Goal: Task Accomplishment & Management: Use online tool/utility

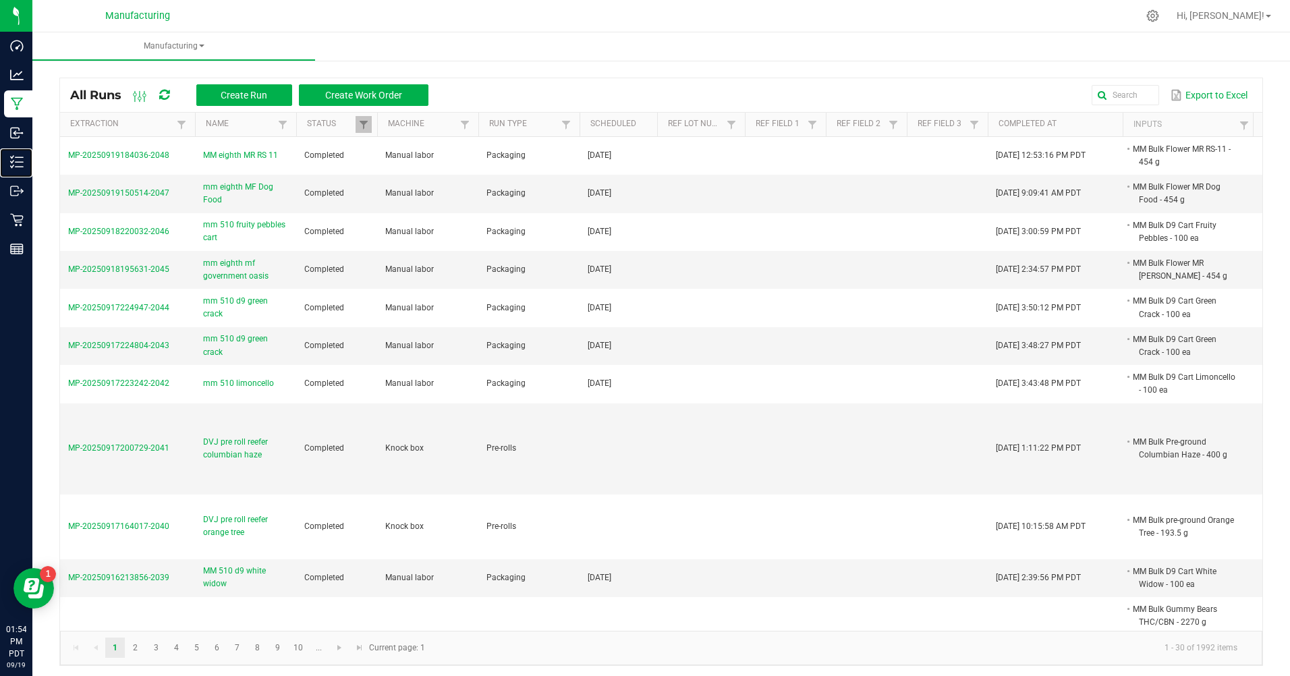
click at [0, 0] on p "Inventory" at bounding box center [0, 0] width 0 height 0
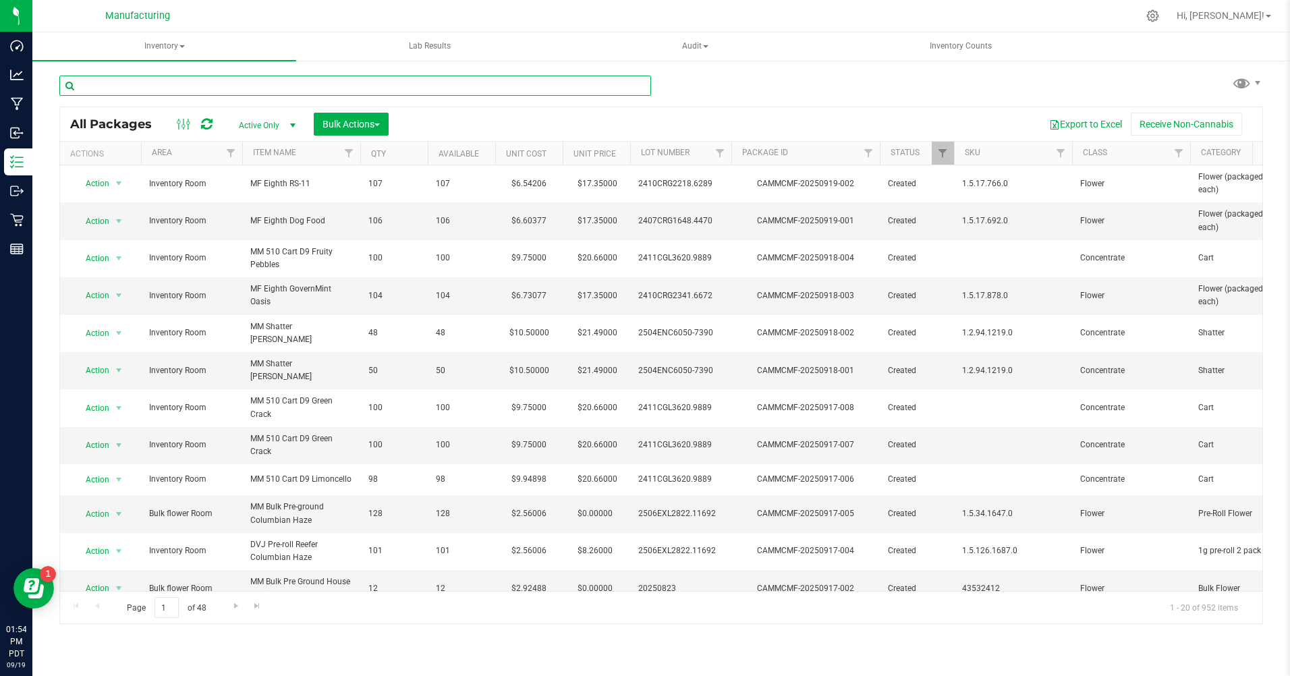
drag, startPoint x: 182, startPoint y: 77, endPoint x: 190, endPoint y: 86, distance: 12.0
click at [188, 84] on input "text" at bounding box center [355, 86] width 592 height 20
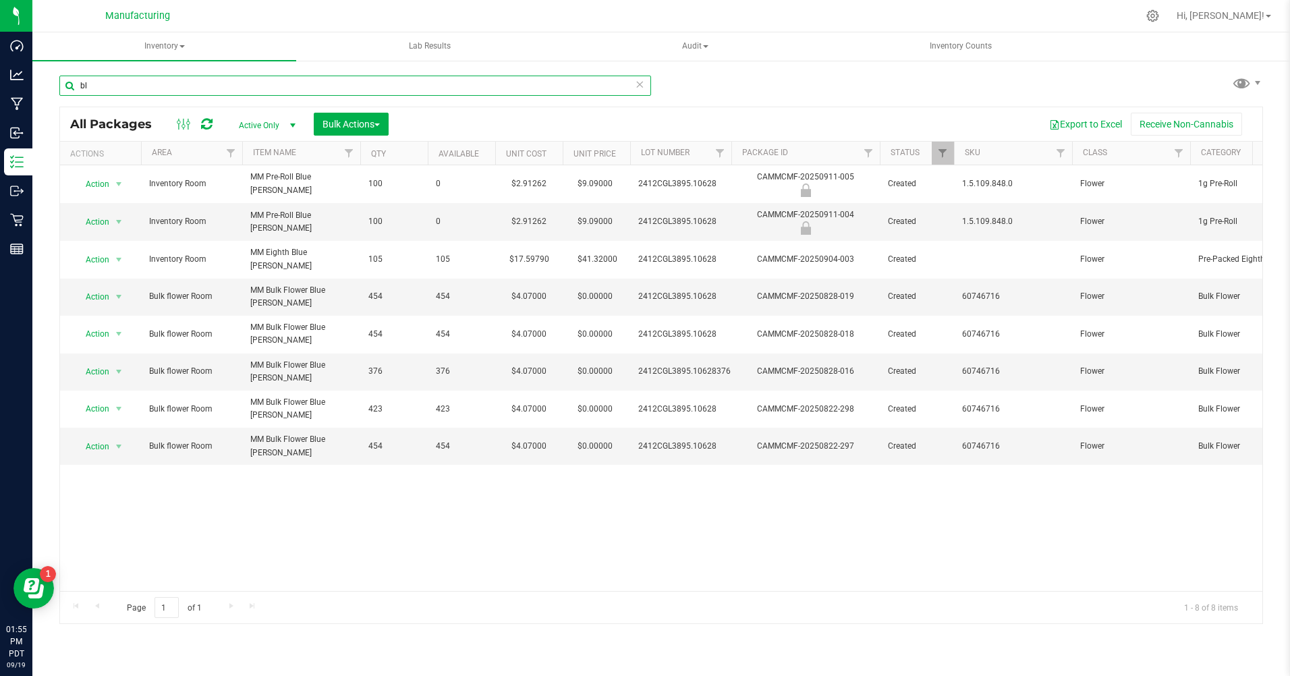
type input "b"
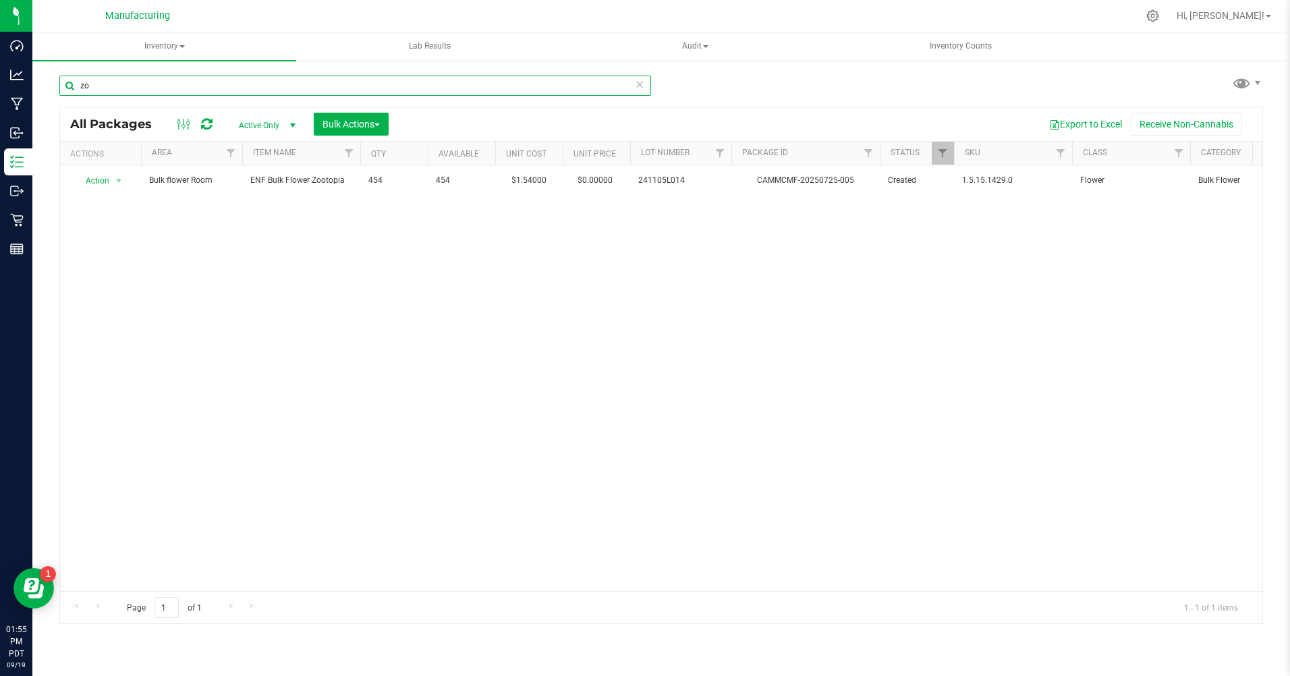
type input "z"
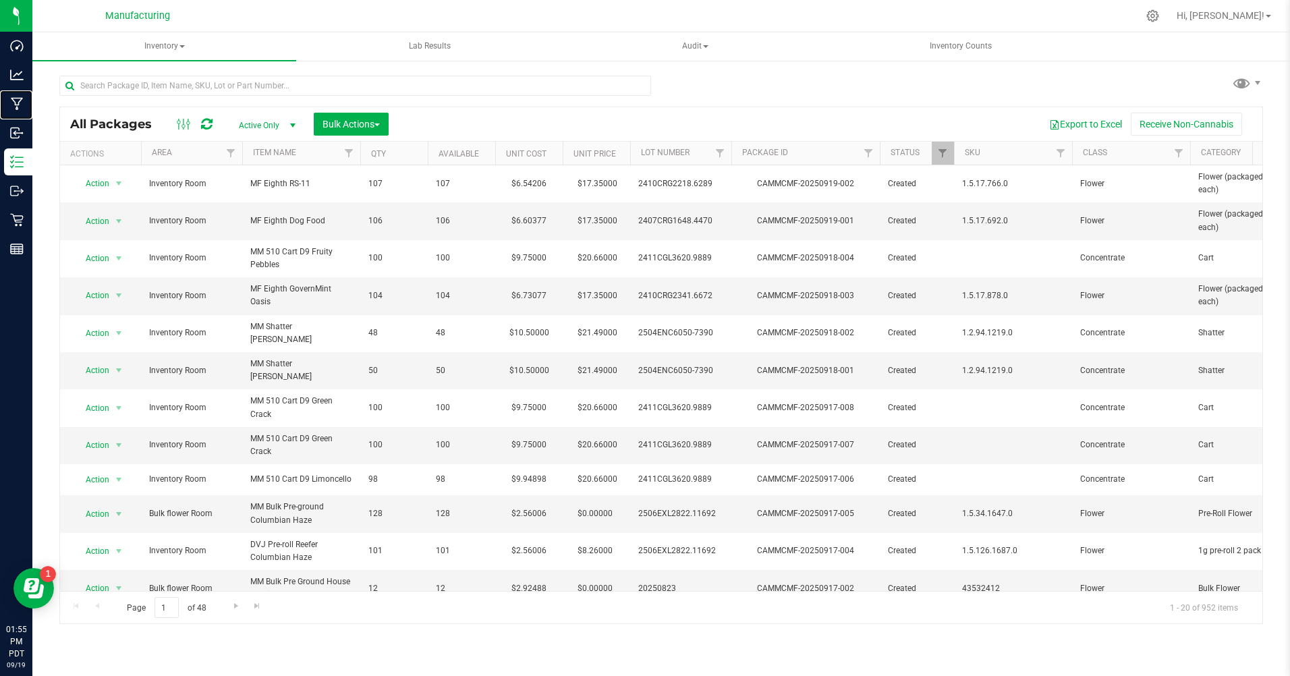
click at [0, 0] on p "Manufacturing" at bounding box center [0, 0] width 0 height 0
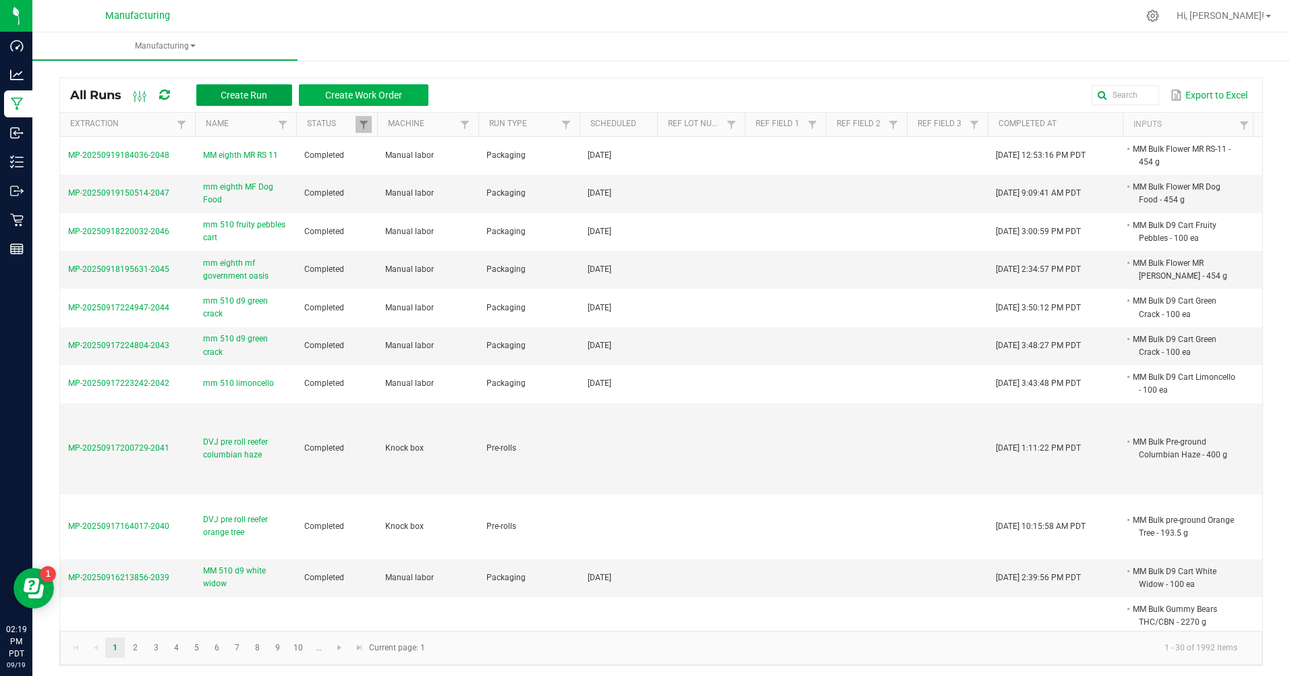
click at [247, 88] on button "Create Run" at bounding box center [244, 95] width 96 height 22
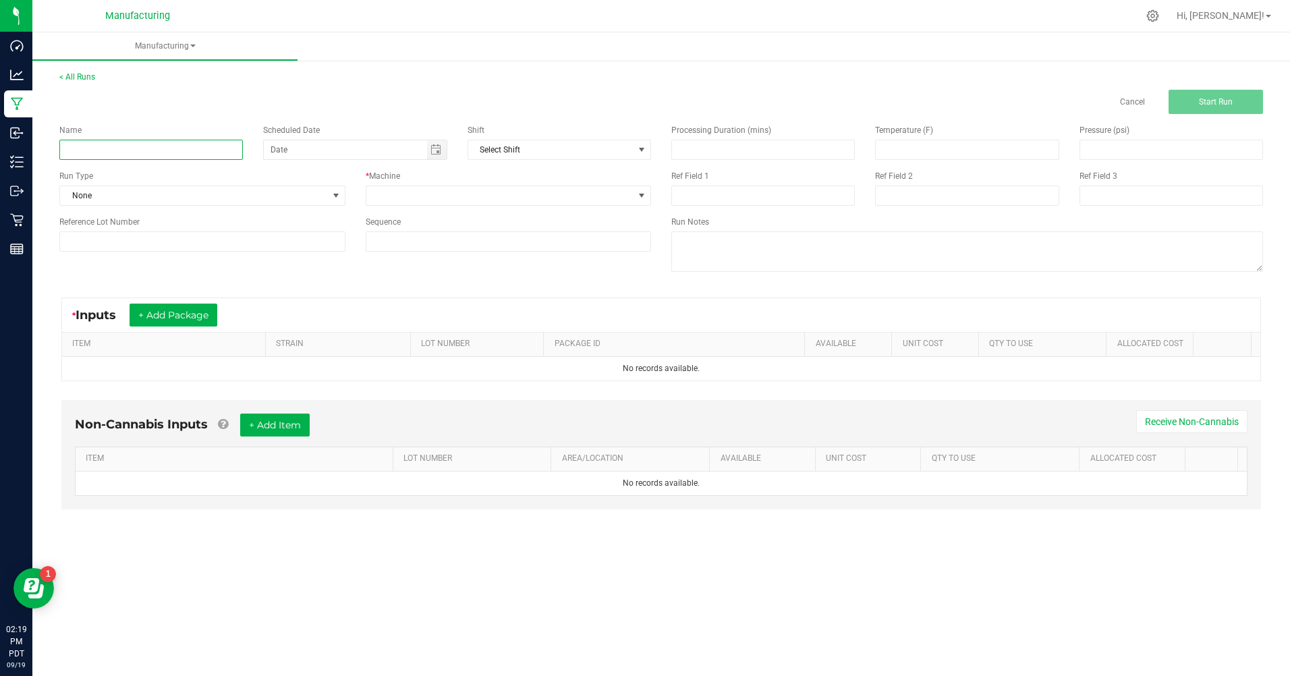
click at [79, 151] on input at bounding box center [150, 150] width 183 height 20
type input "e"
click at [438, 148] on span "Toggle calendar" at bounding box center [435, 149] width 11 height 11
type input "mm ENF Zootopia"
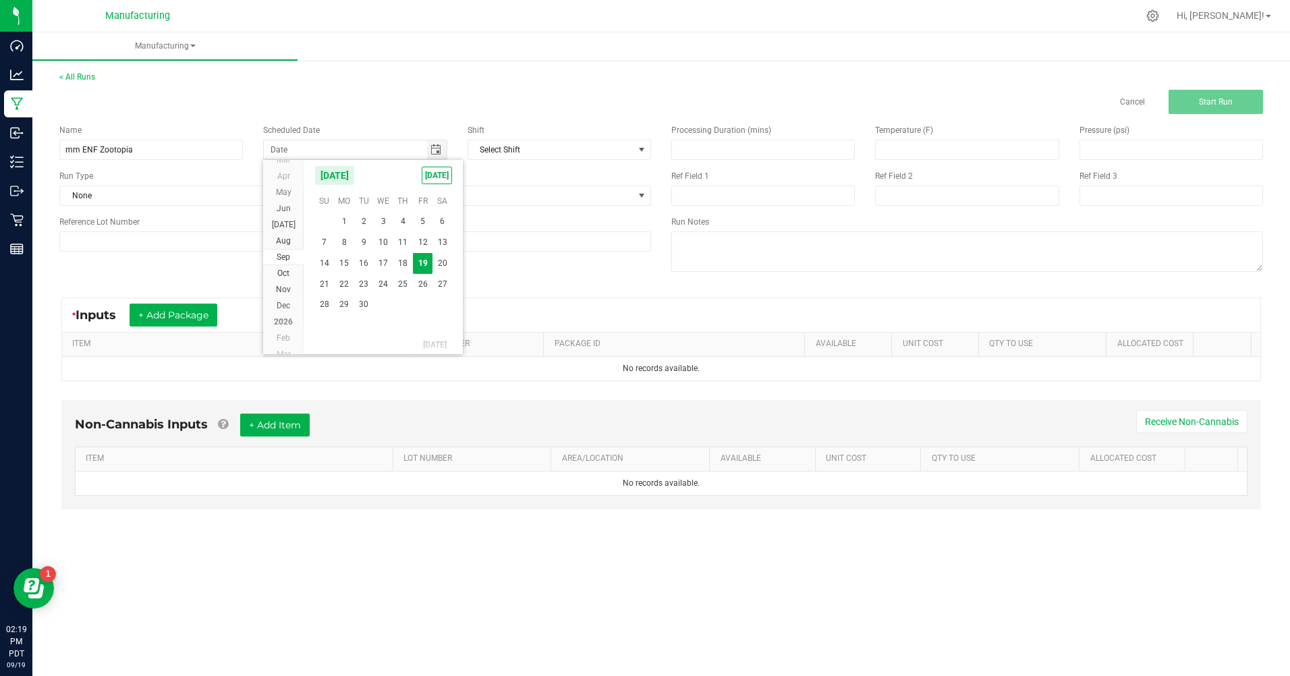
click at [434, 180] on span "[DATE]" at bounding box center [437, 176] width 30 height 18
type input "[DATE]"
click at [346, 192] on div "Run Type None" at bounding box center [202, 188] width 306 height 36
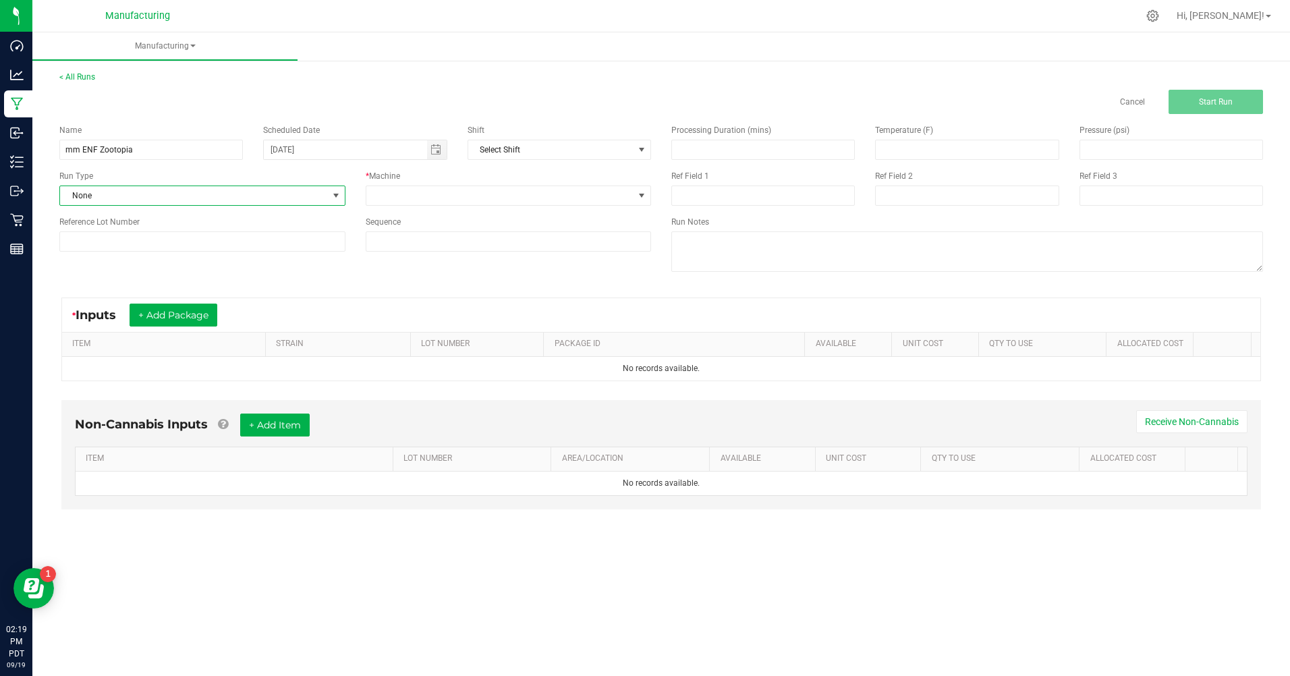
click at [341, 194] on span at bounding box center [335, 195] width 17 height 19
click at [156, 310] on li "Packaging" at bounding box center [202, 313] width 285 height 20
click at [649, 192] on span at bounding box center [641, 195] width 17 height 19
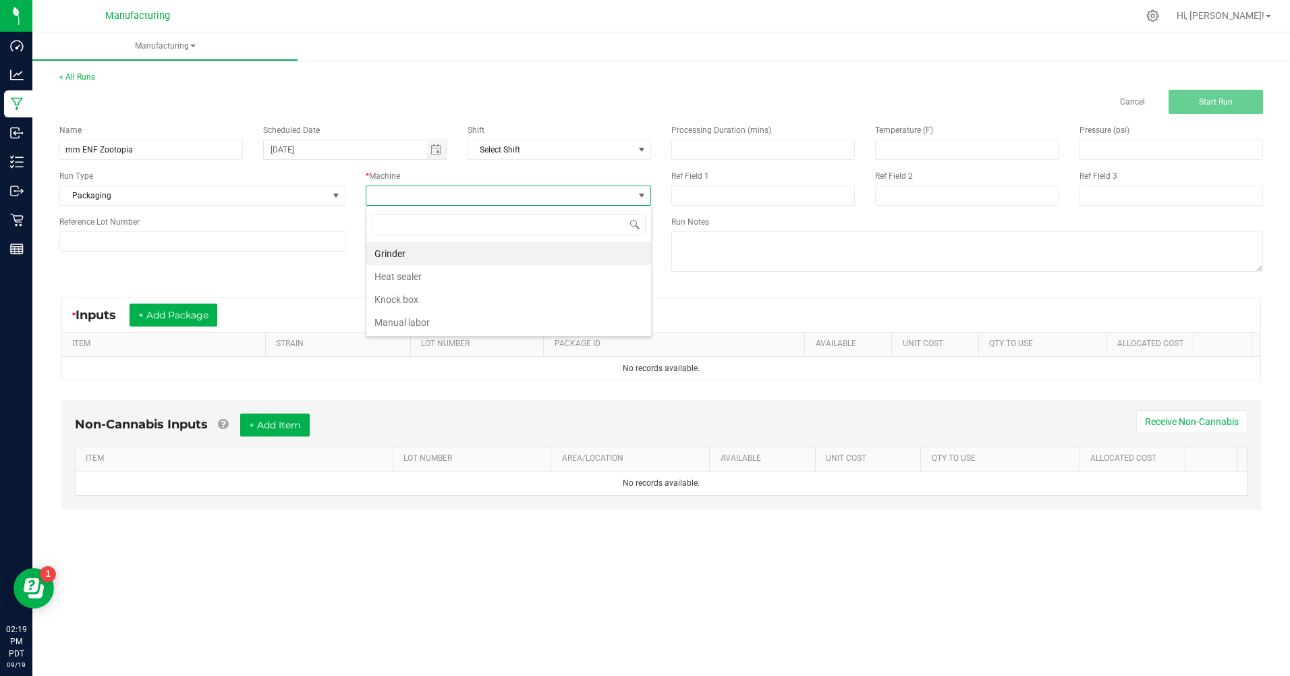
click at [407, 322] on li "Manual labor" at bounding box center [508, 322] width 285 height 23
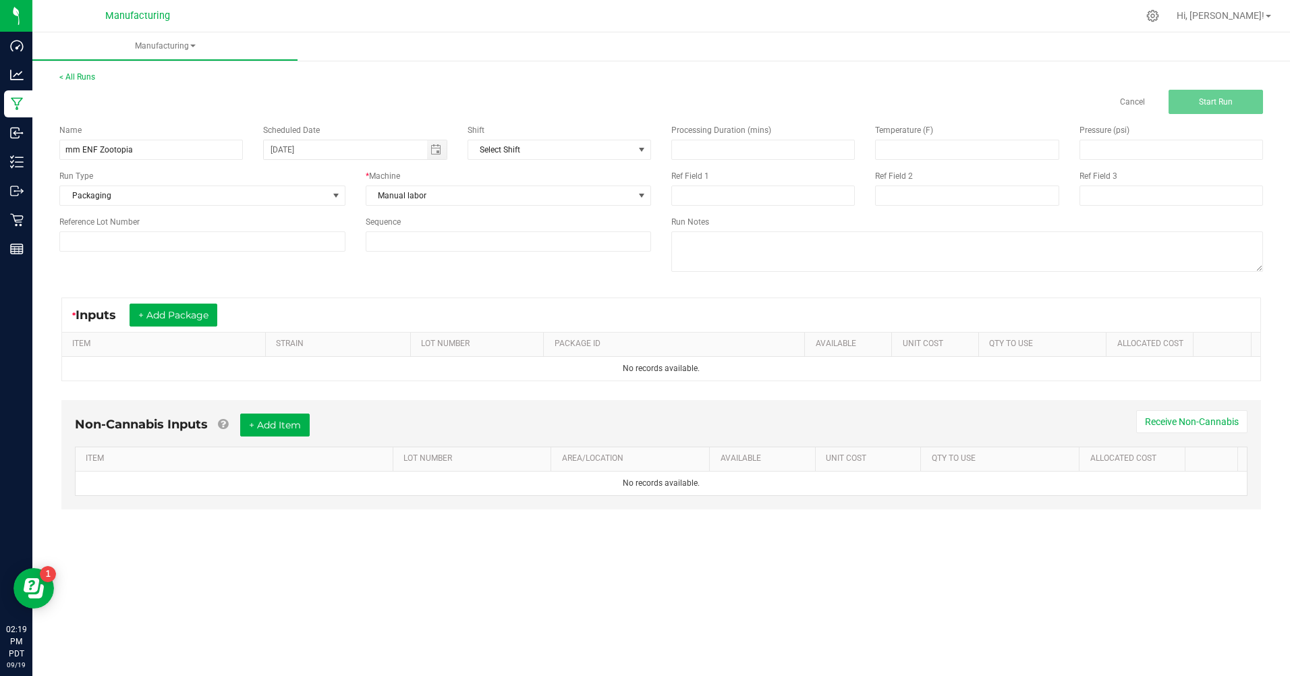
click at [170, 327] on div "* Inputs + Add Package" at bounding box center [661, 315] width 1198 height 34
click at [173, 316] on button "+ Add Package" at bounding box center [174, 315] width 88 height 23
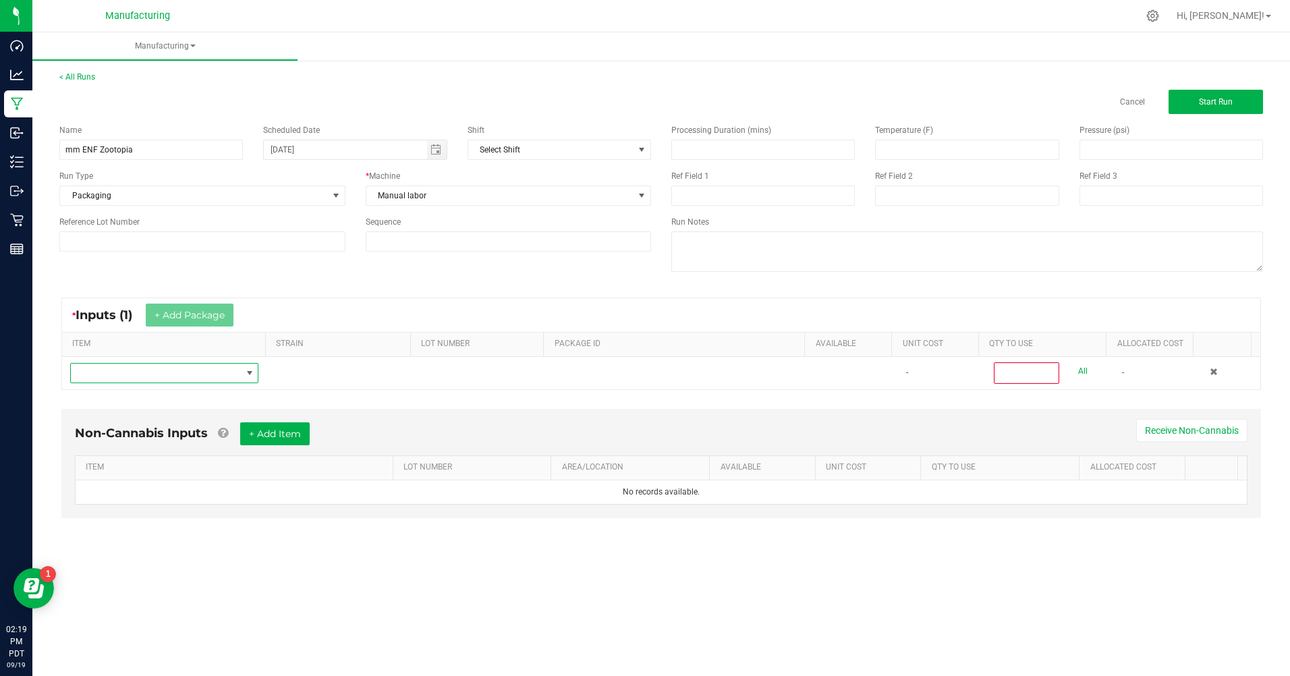
click at [146, 374] on span "NO DATA FOUND" at bounding box center [156, 373] width 170 height 19
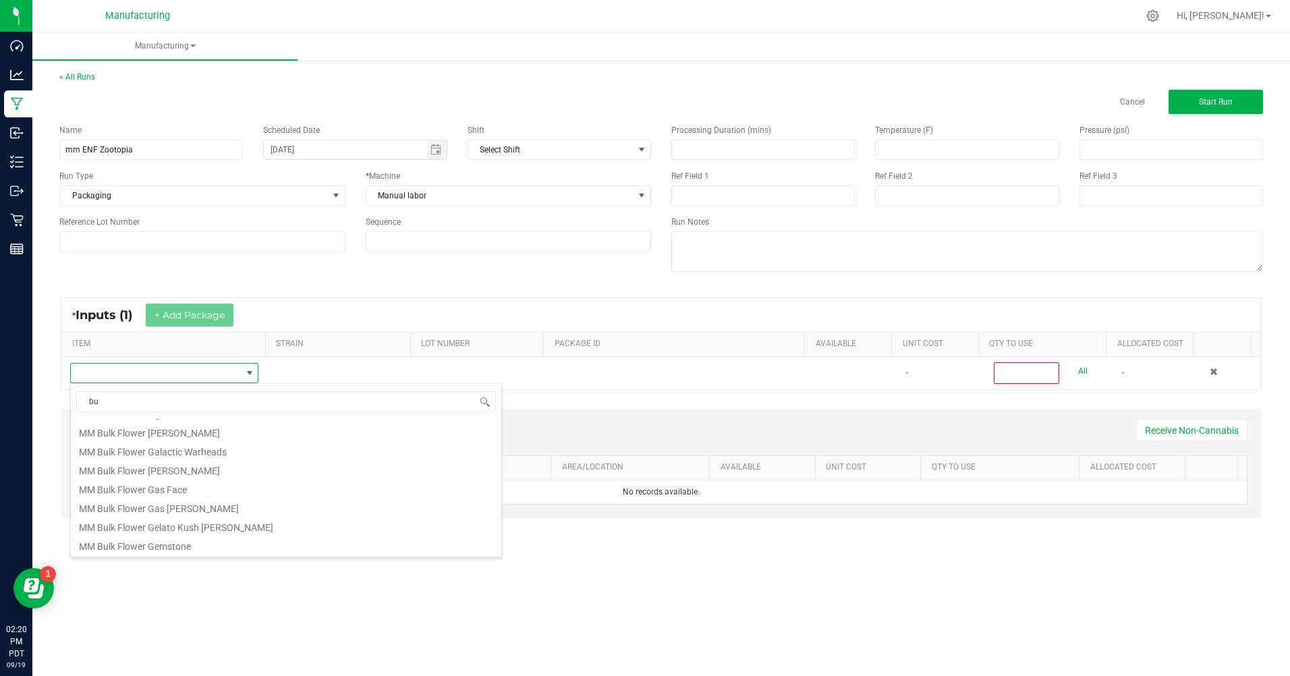
scroll to position [0, 0]
type input "b"
type input "enf b"
click at [312, 497] on li "ENF Bulk Flower Zootopia" at bounding box center [286, 503] width 430 height 19
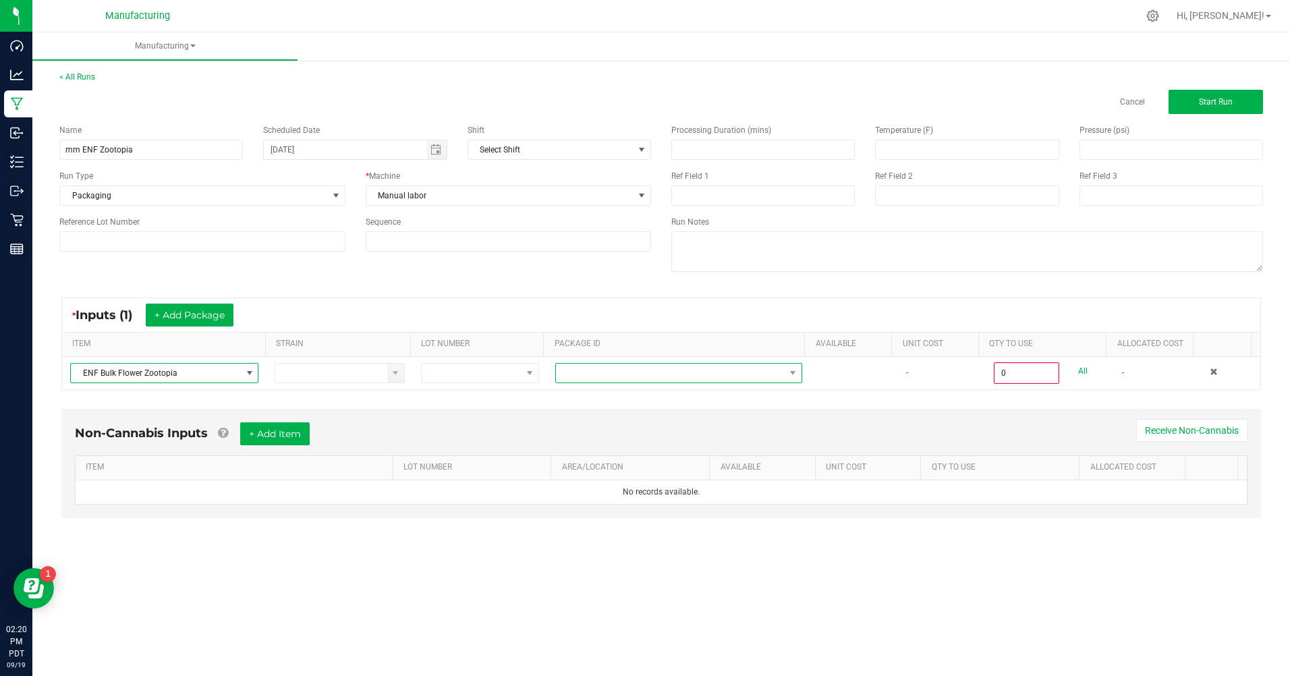
click at [674, 374] on span at bounding box center [670, 373] width 229 height 19
click at [658, 429] on li "CAMMCMF-20250725-005" at bounding box center [673, 430] width 243 height 23
click at [1078, 369] on link "All" at bounding box center [1082, 371] width 9 height 18
type input "454.0000 g"
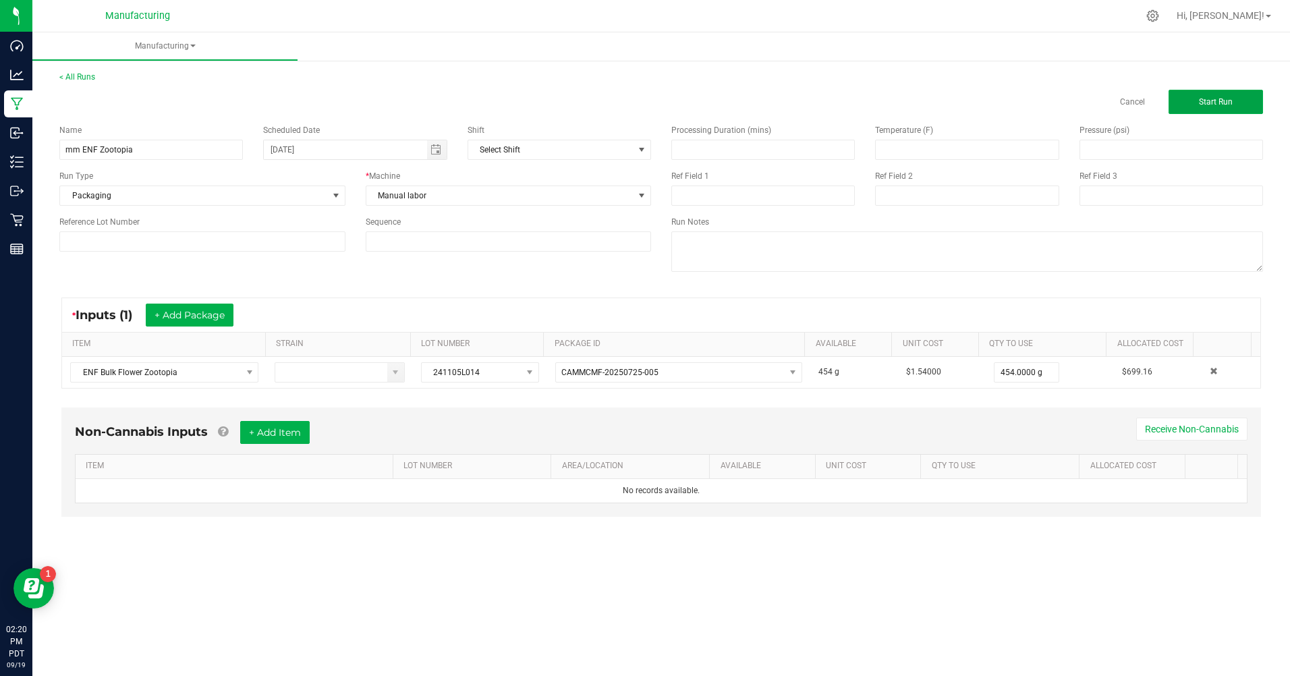
click at [1236, 97] on button "Start Run" at bounding box center [1215, 102] width 94 height 24
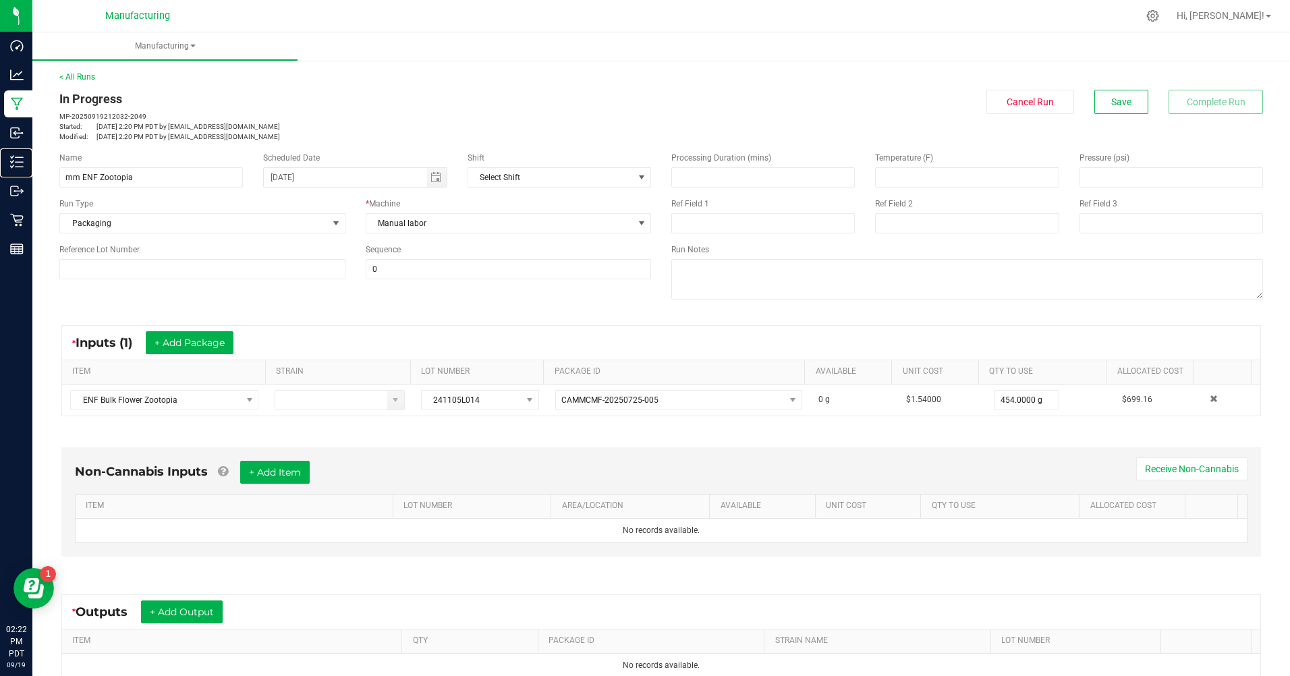
click at [0, 0] on p "Inventory" at bounding box center [0, 0] width 0 height 0
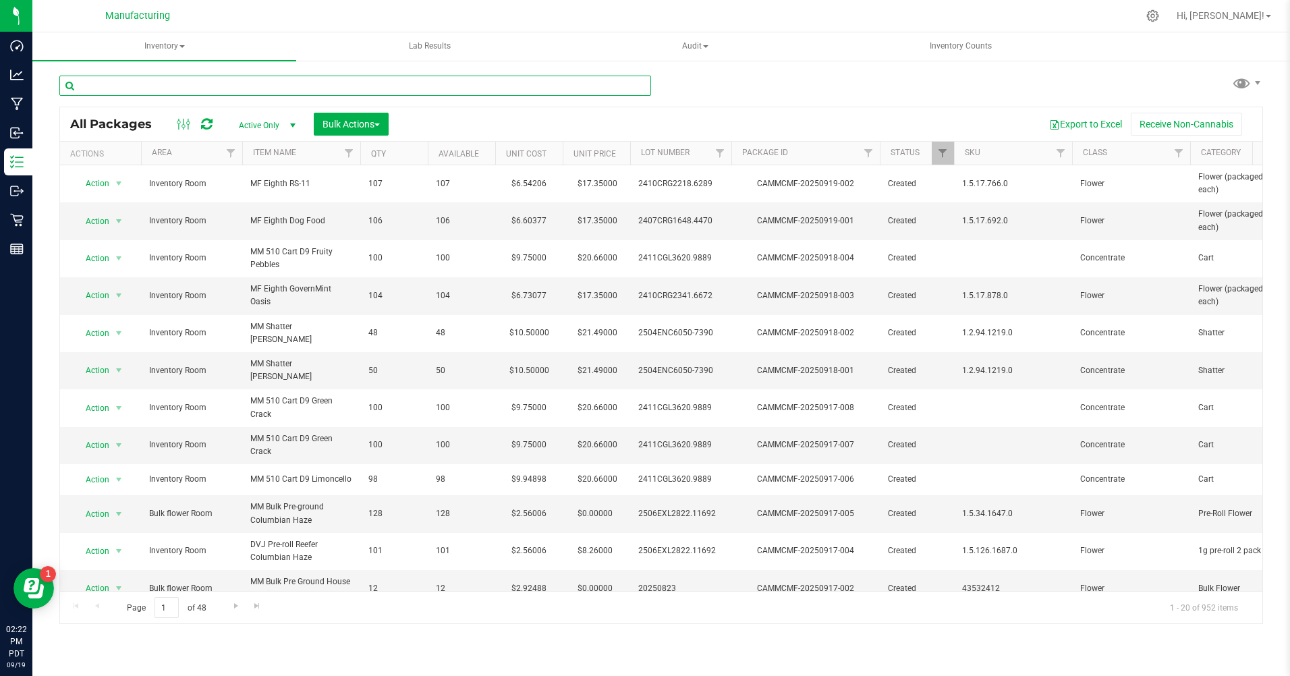
click at [221, 88] on input "text" at bounding box center [355, 86] width 592 height 20
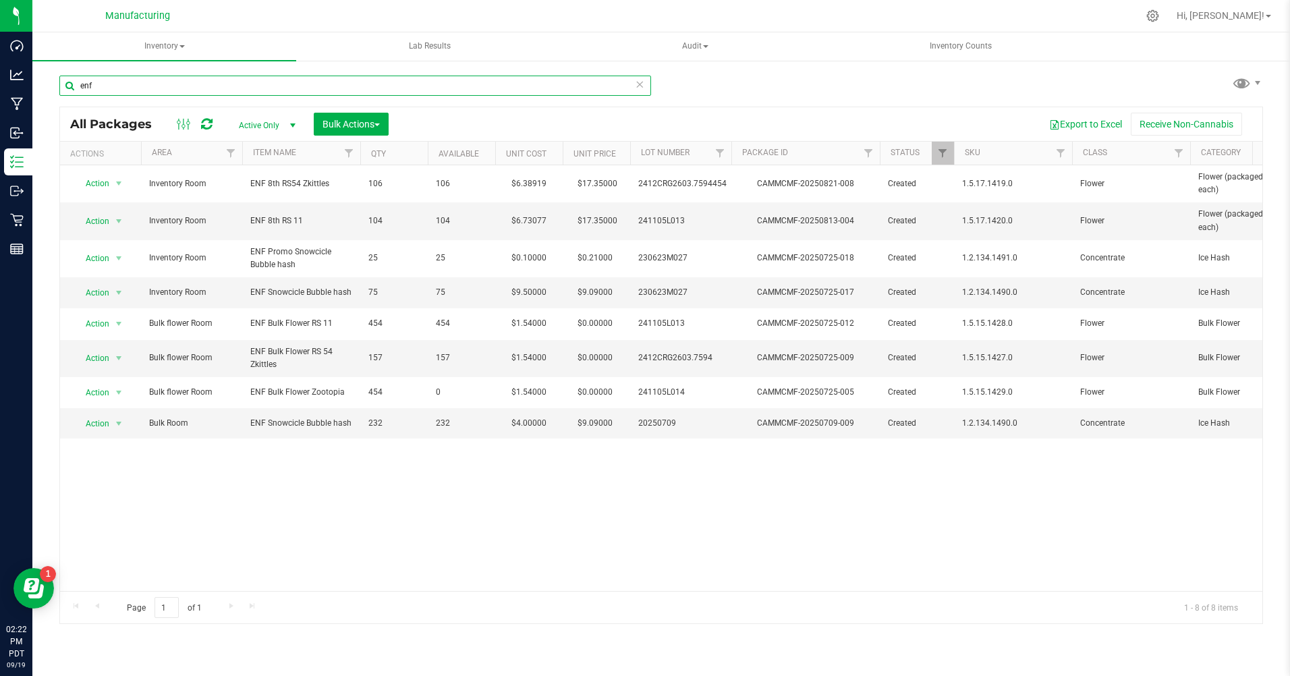
type input "enf"
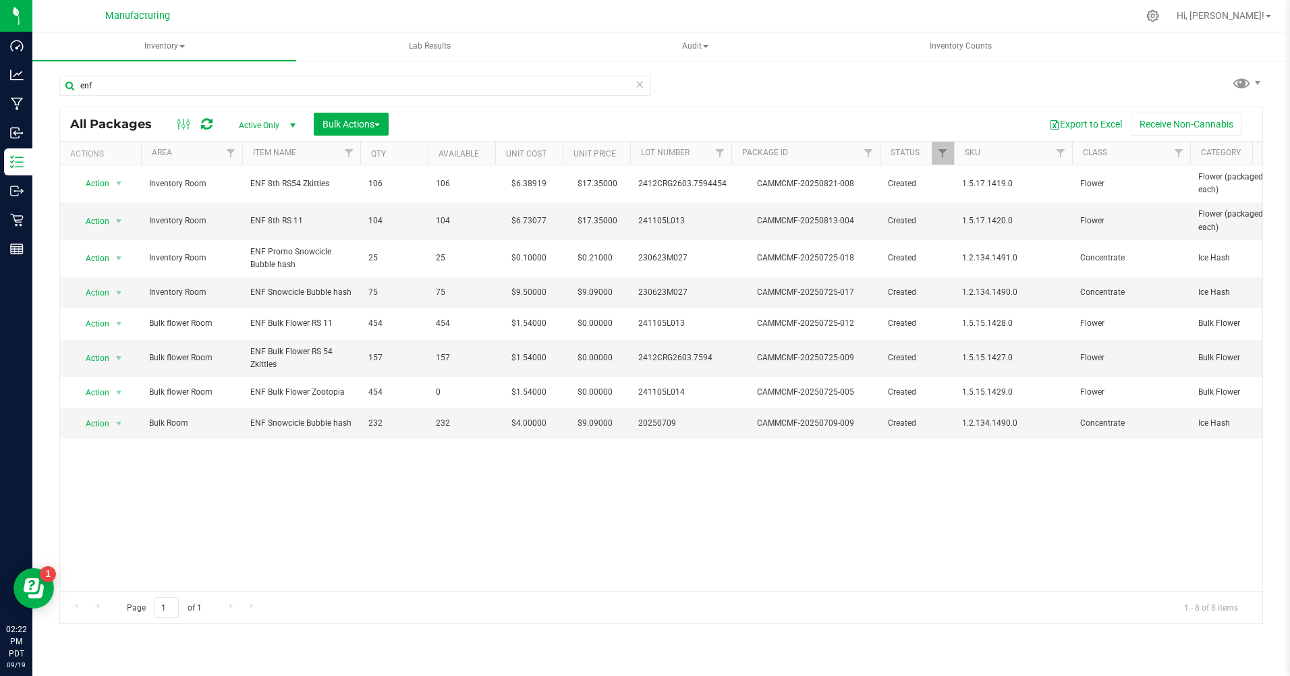
click at [262, 123] on span "Active Only" at bounding box center [264, 125] width 74 height 19
click at [239, 202] on li "All" at bounding box center [263, 208] width 73 height 20
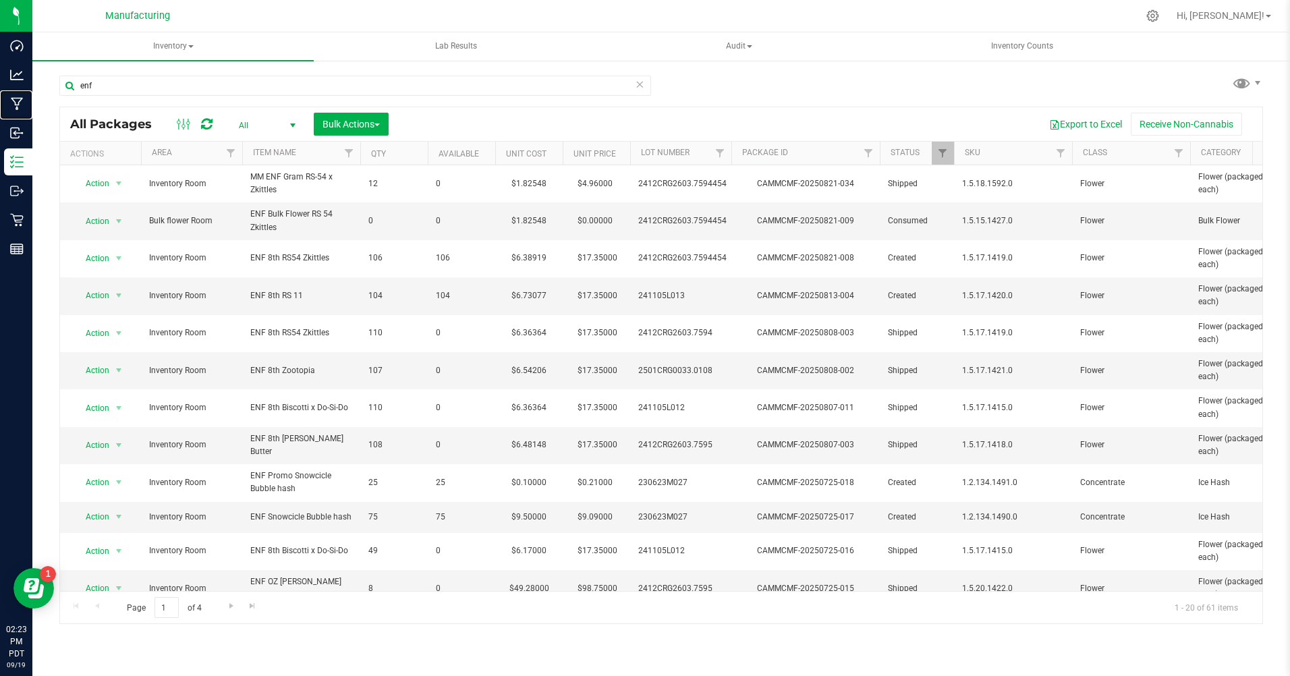
click at [16, 104] on icon at bounding box center [17, 103] width 13 height 13
